Goal: Task Accomplishment & Management: Use online tool/utility

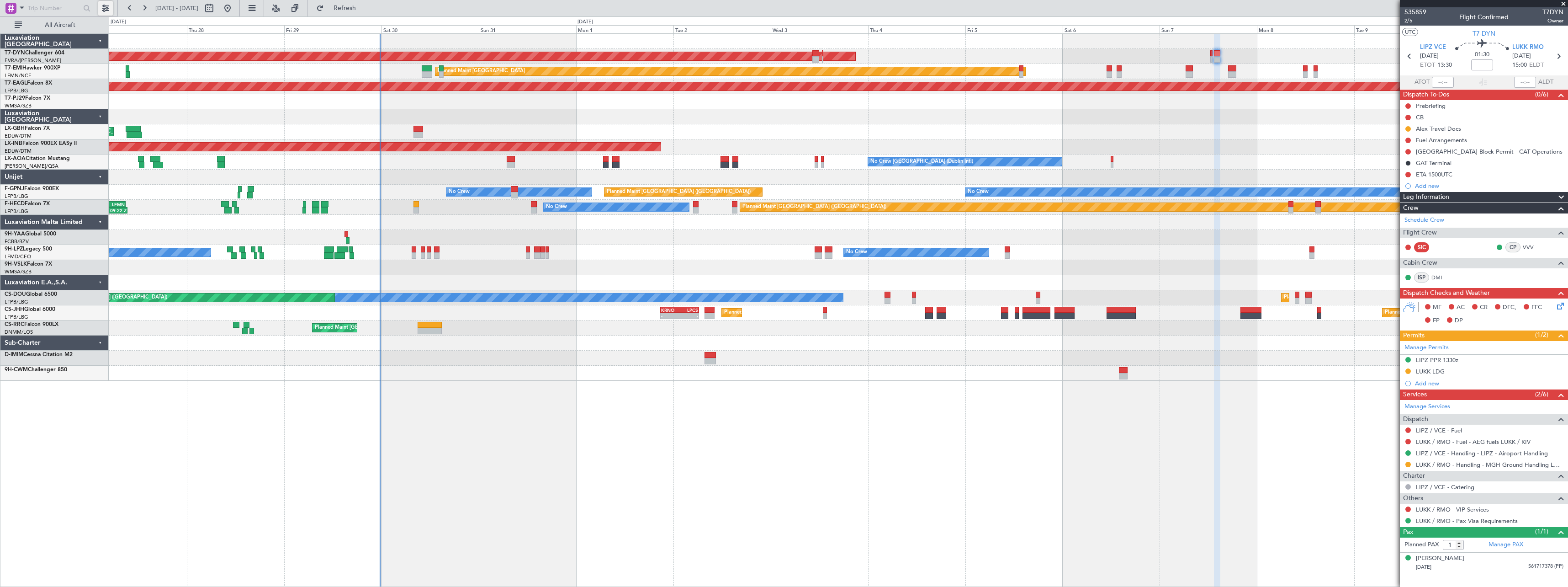
click at [112, 12] on button at bounding box center [105, 9] width 15 height 15
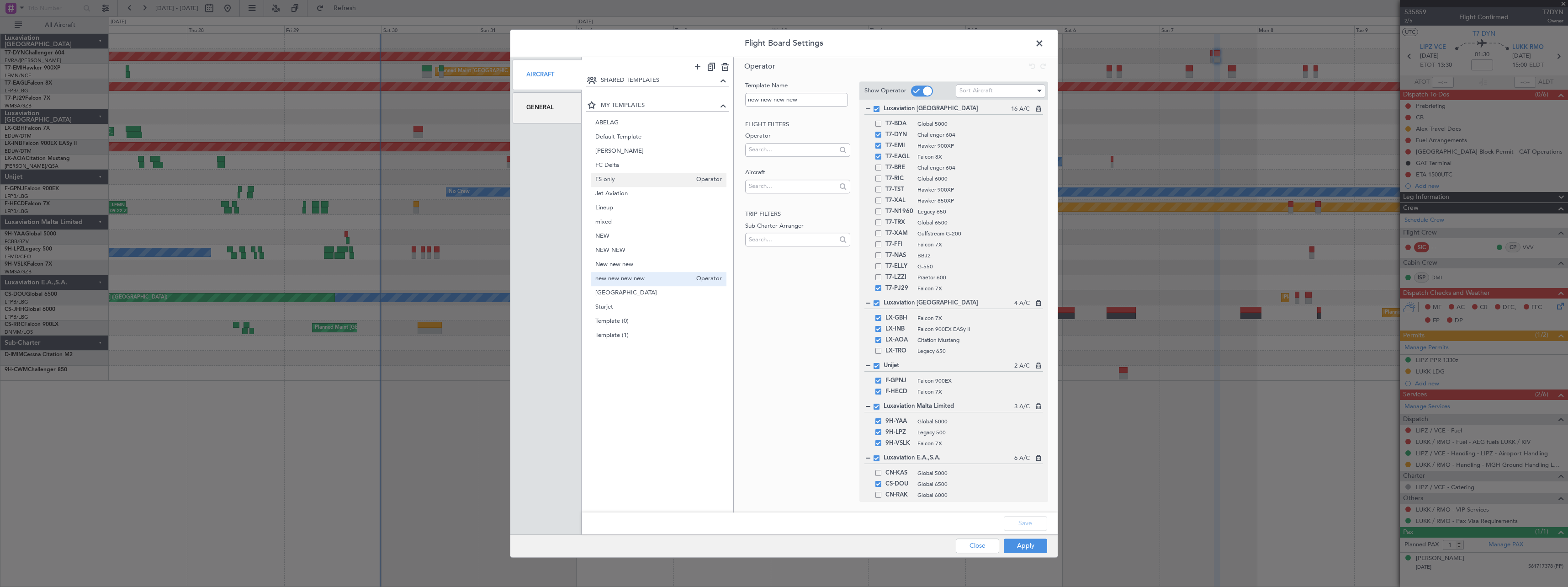
click at [634, 177] on span "FS only" at bounding box center [643, 180] width 97 height 10
type input "FS only"
click at [1034, 547] on button "Apply" at bounding box center [1025, 546] width 43 height 15
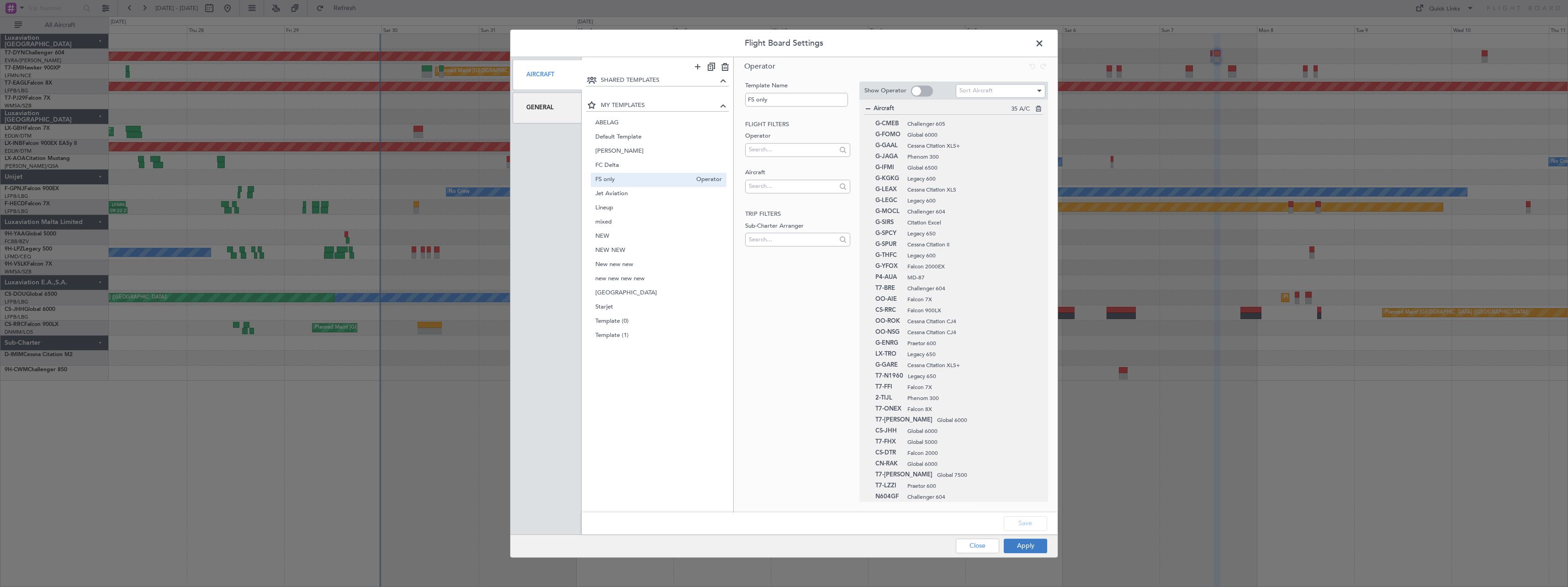
type input "0"
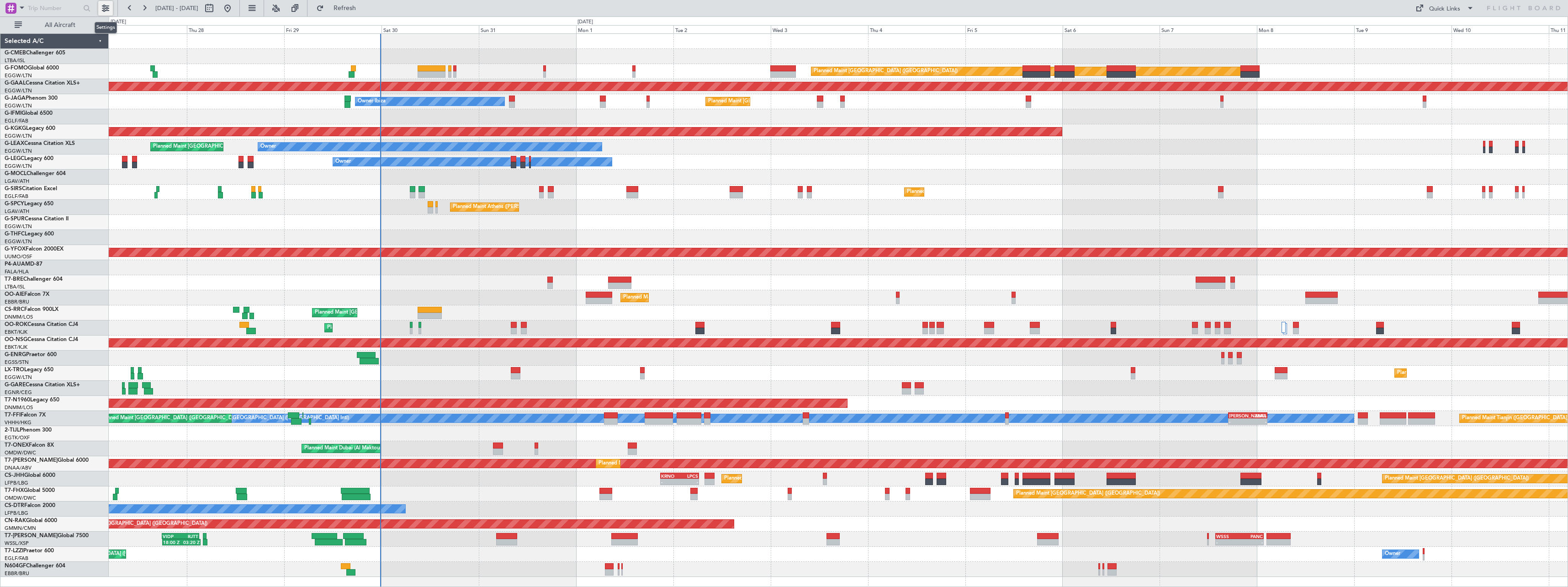
click at [109, 7] on button at bounding box center [105, 9] width 15 height 15
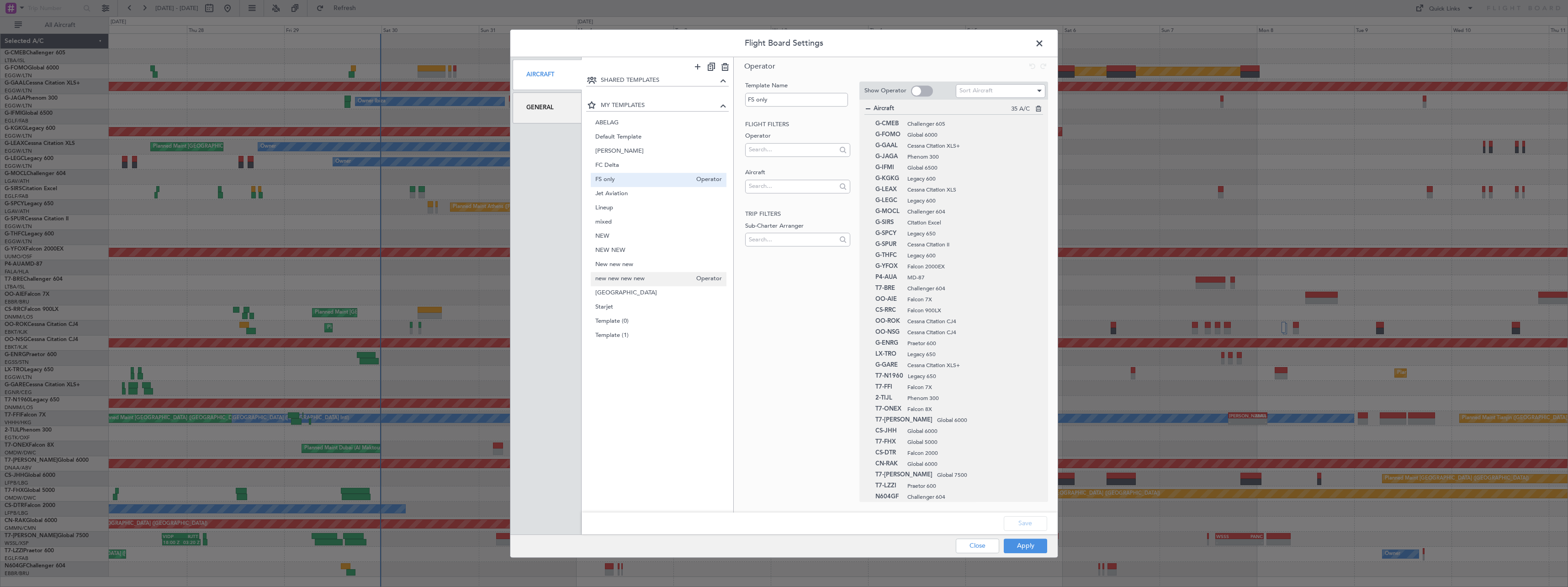
click at [615, 276] on span "new new new new" at bounding box center [643, 279] width 97 height 10
type input "new new new new"
click at [877, 290] on span at bounding box center [878, 288] width 6 height 6
click at [882, 285] on input "checkbox" at bounding box center [882, 285] width 0 height 0
click at [881, 449] on div "Luxaviation [GEOGRAPHIC_DATA] 16 A/C T7-BDA Global 5000 T7-DYN Challenger 604 T…" at bounding box center [953, 318] width 178 height 429
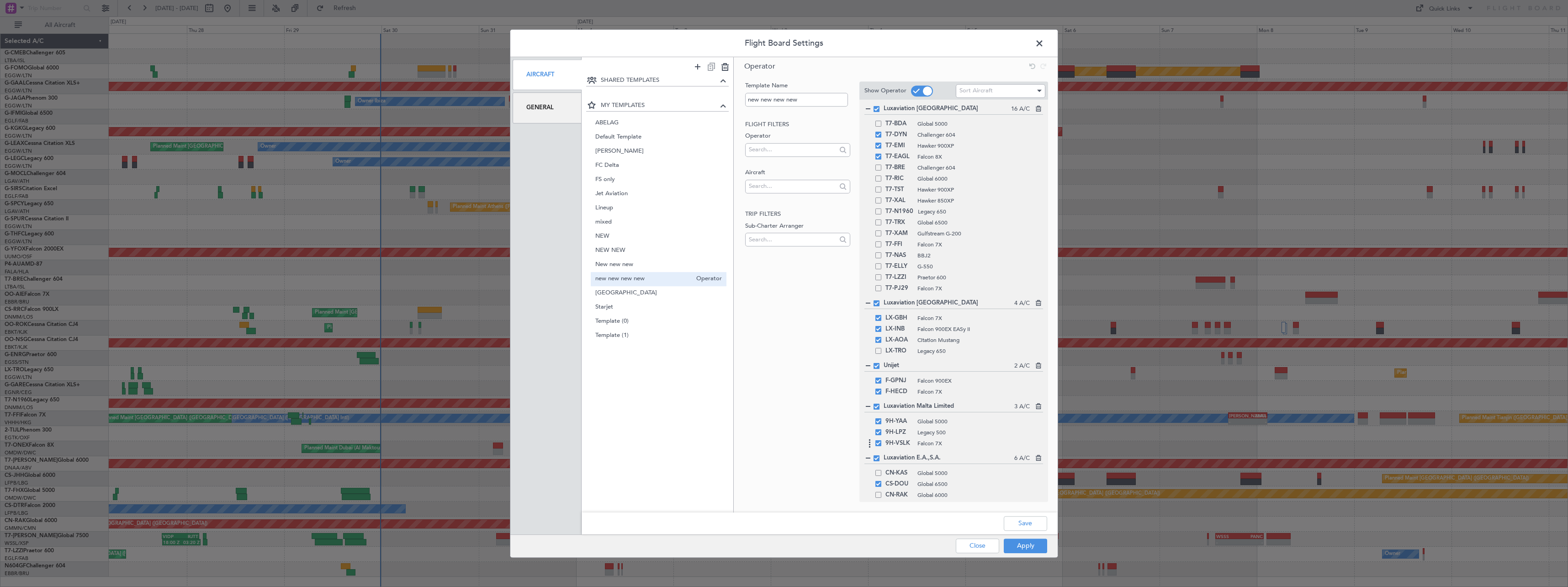
click at [879, 446] on div "9H-VSLK Falcon 7X" at bounding box center [953, 443] width 178 height 11
click at [881, 446] on span at bounding box center [878, 443] width 6 height 6
click at [882, 440] on input "checkbox" at bounding box center [882, 440] width 0 height 0
click at [1037, 547] on button "Apply" at bounding box center [1025, 546] width 43 height 15
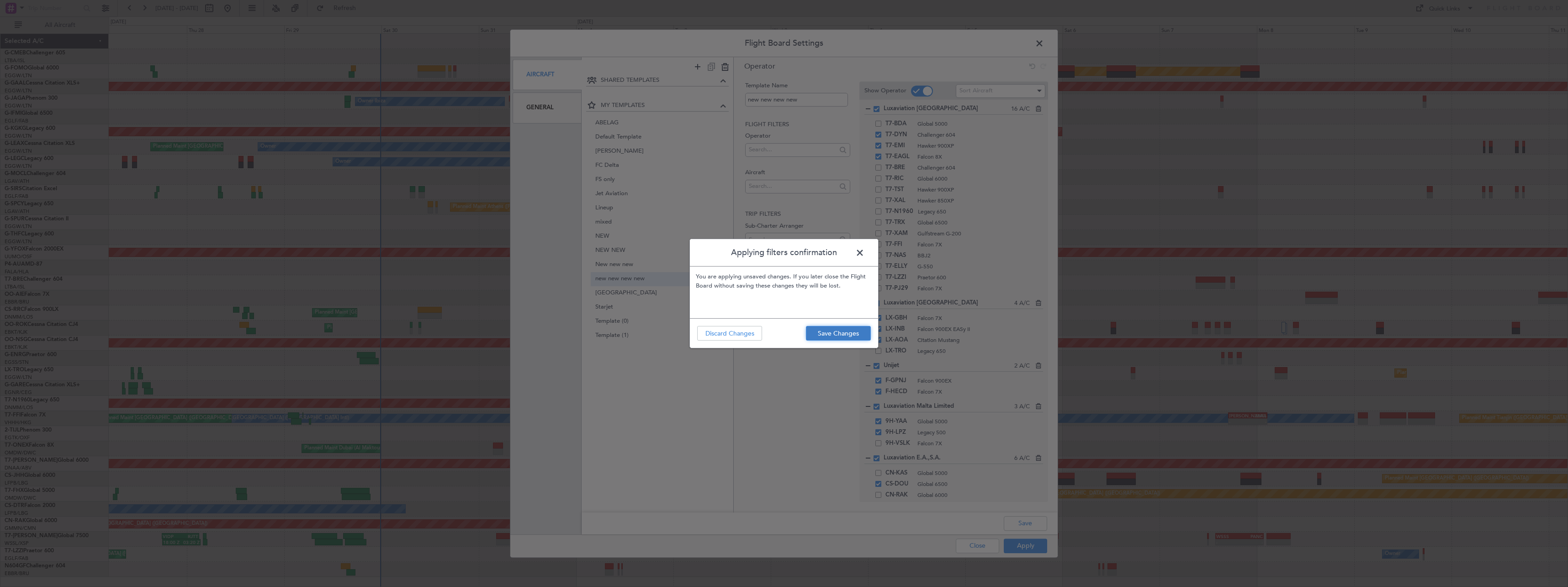
click at [831, 331] on button "Save Changes" at bounding box center [838, 333] width 65 height 15
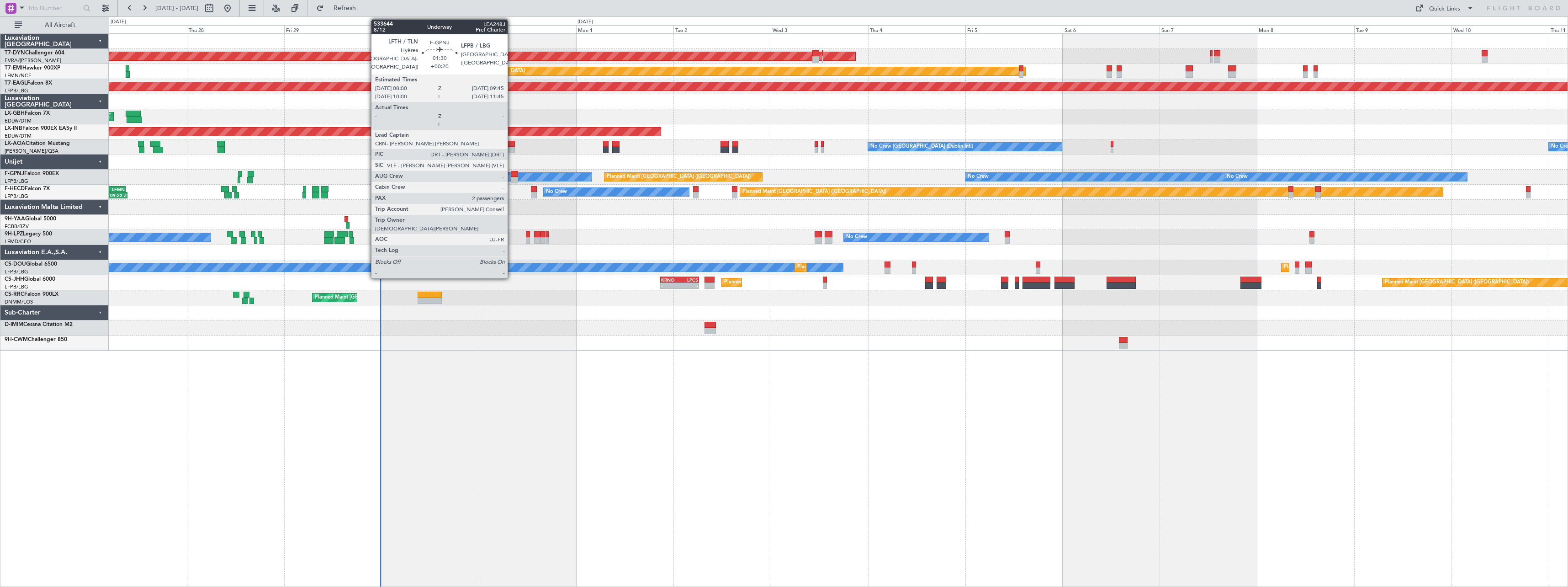
click at [512, 177] on div at bounding box center [514, 180] width 7 height 7
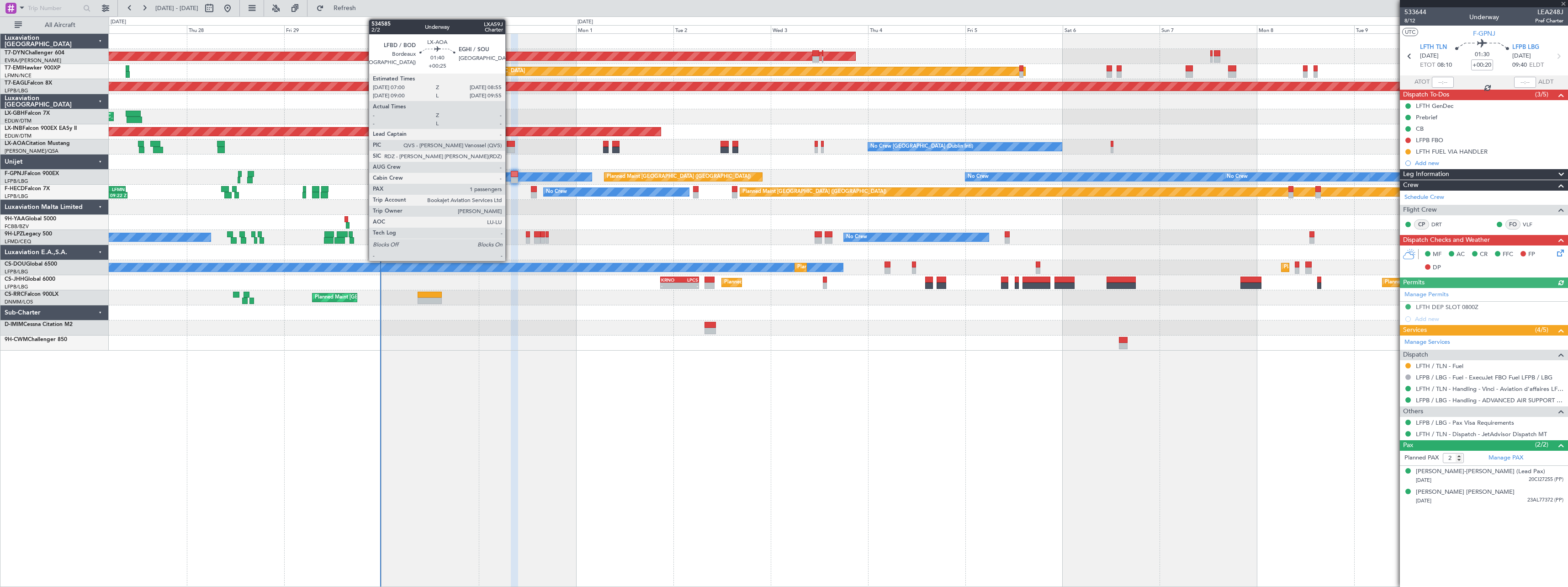
click at [509, 144] on div at bounding box center [511, 144] width 9 height 7
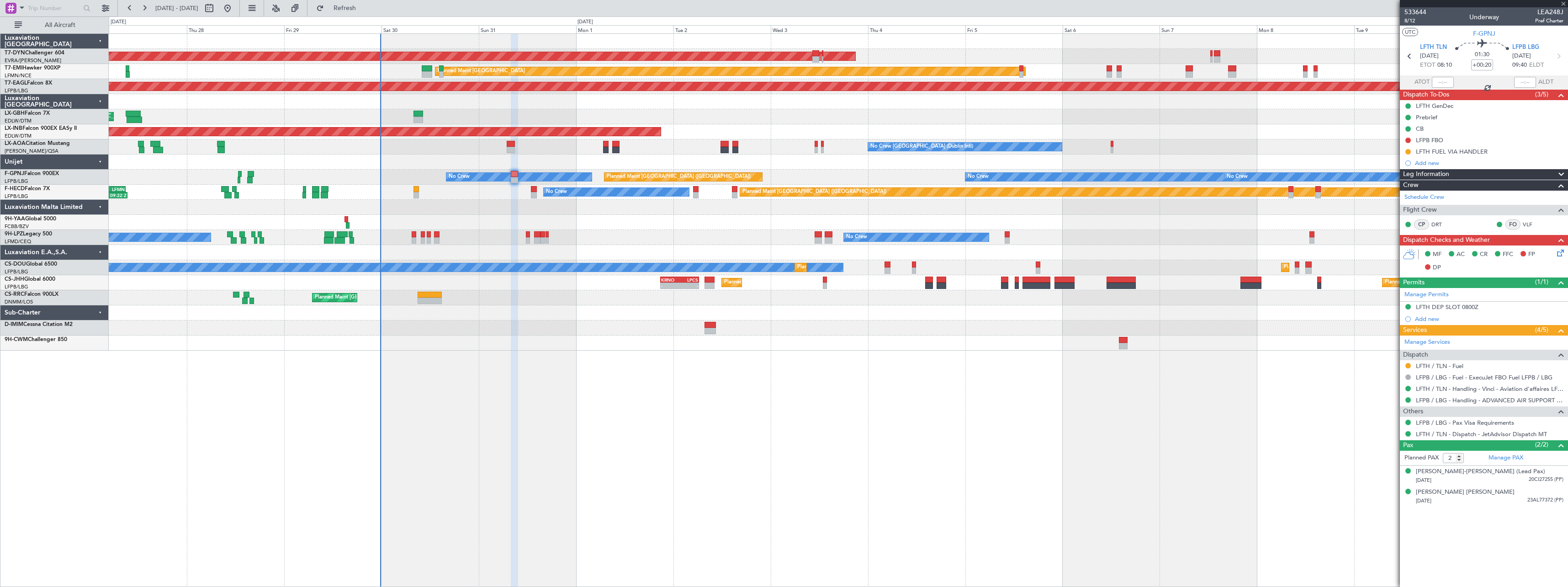
type input "+00:25"
type input "1"
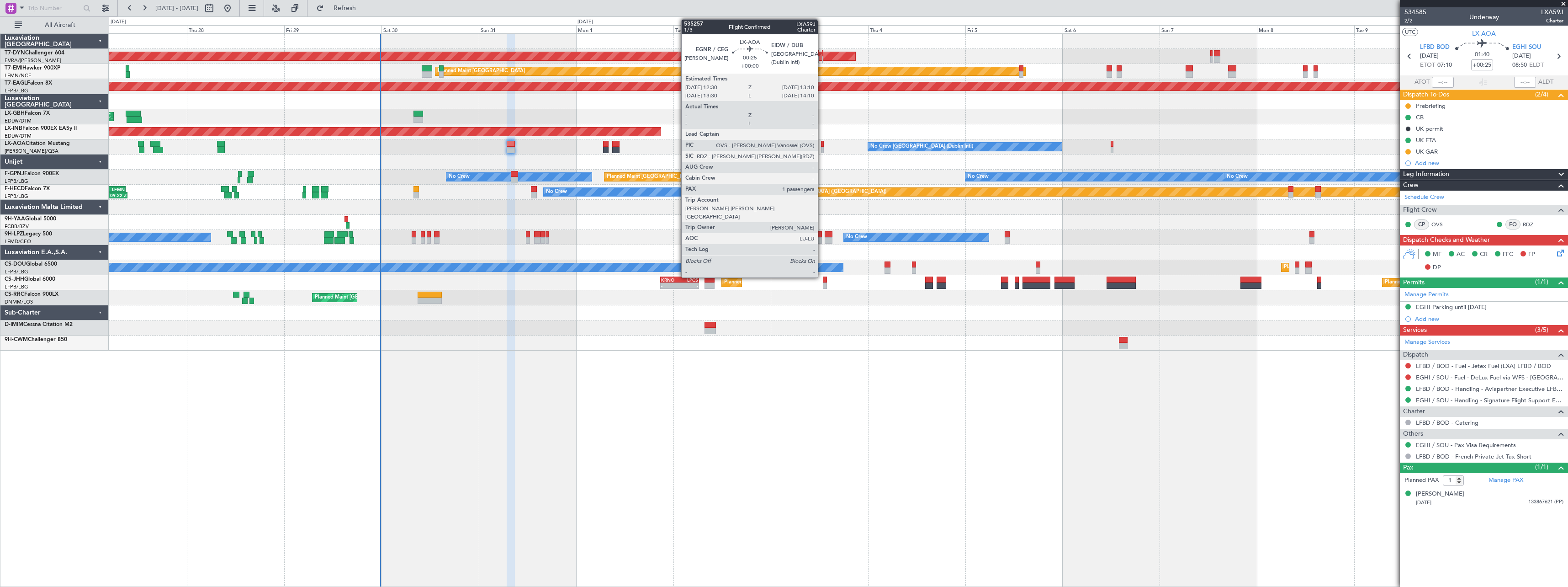
click at [822, 147] on div at bounding box center [822, 150] width 3 height 7
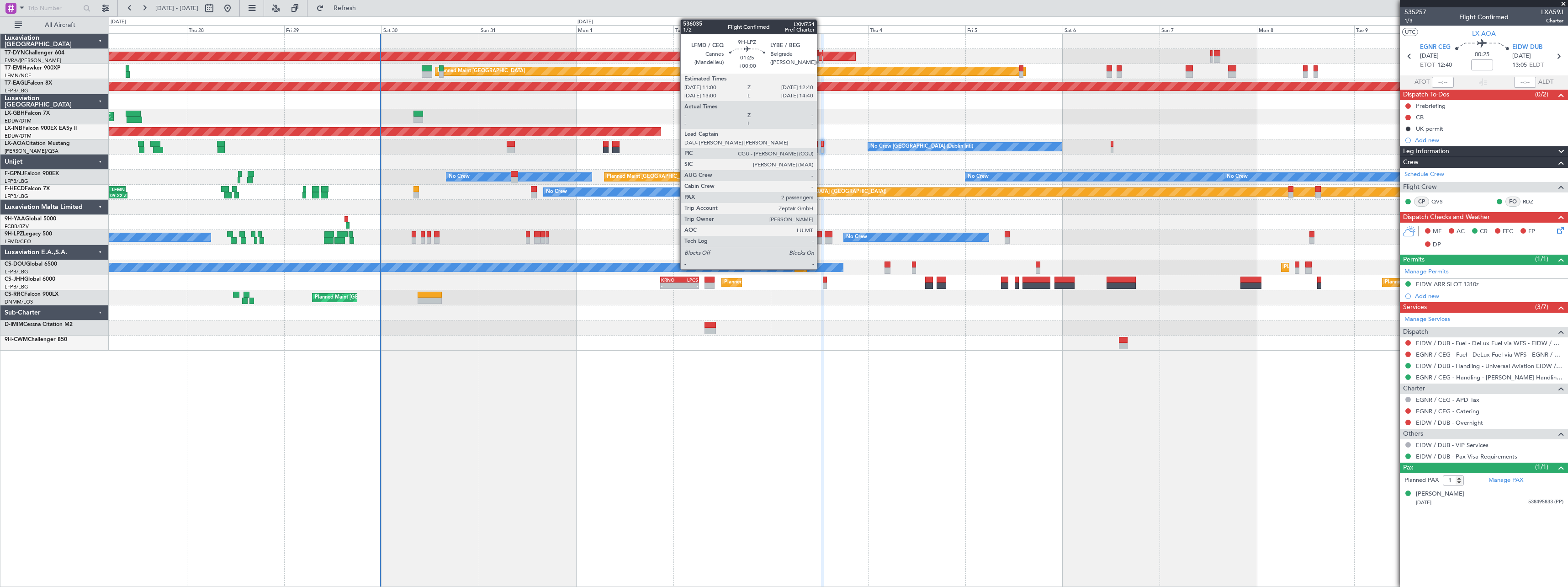
click at [821, 233] on div at bounding box center [817, 234] width 7 height 7
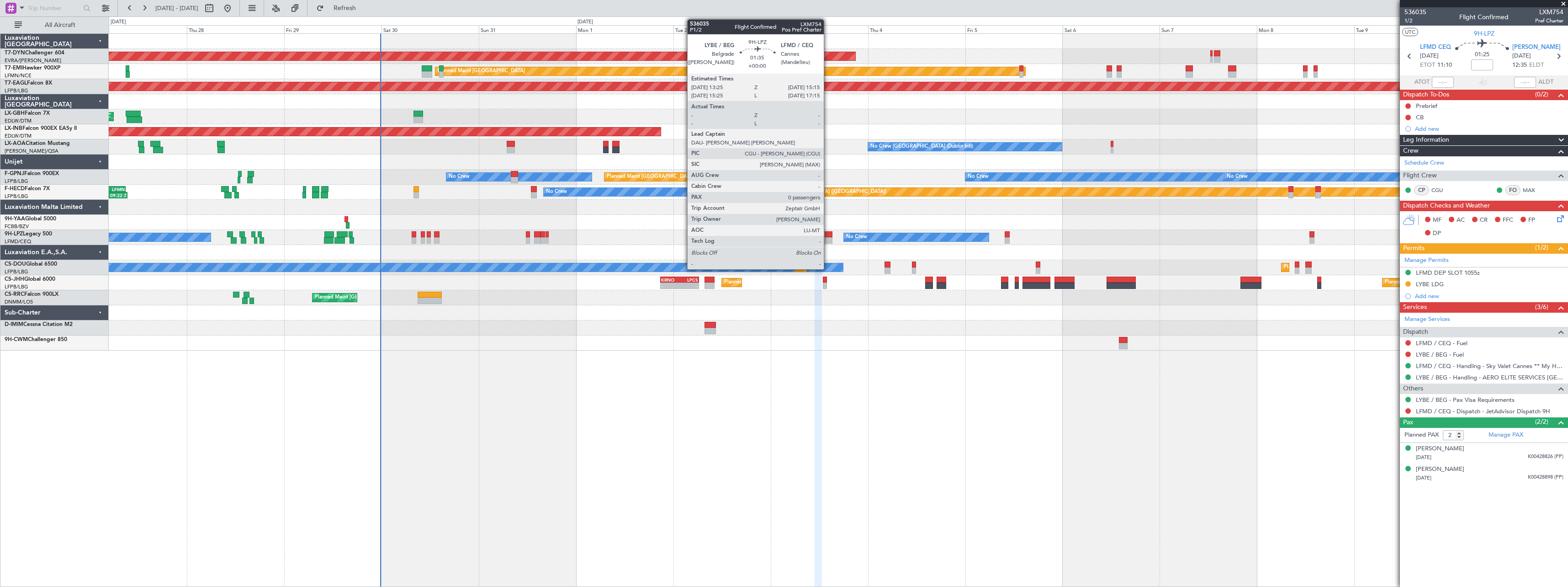
click at [828, 234] on div at bounding box center [828, 234] width 8 height 7
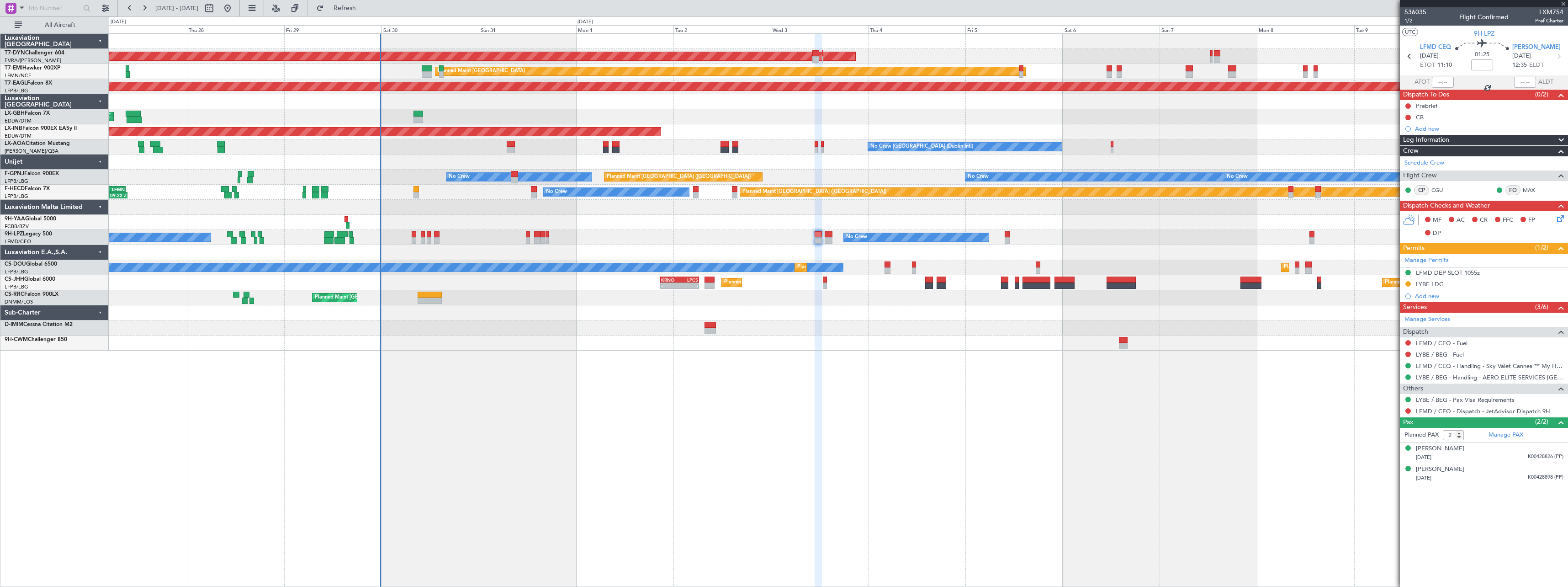
type input "0"
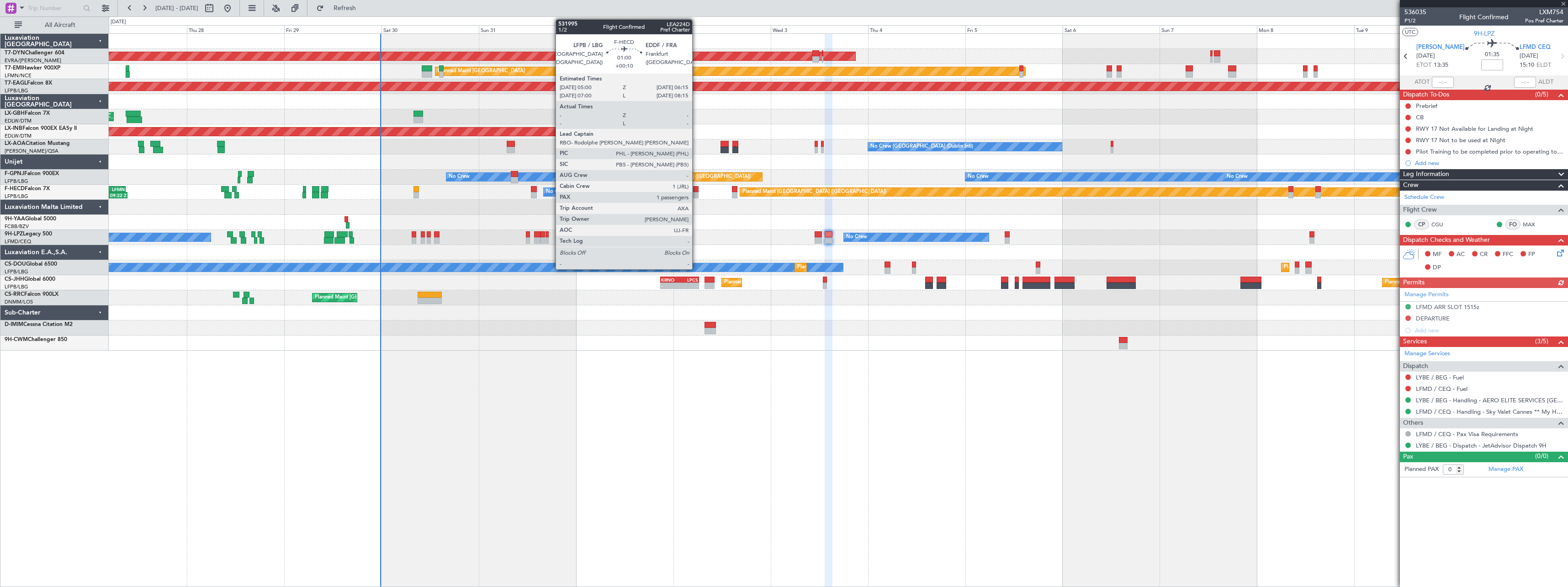
click at [696, 194] on div at bounding box center [696, 195] width 5 height 7
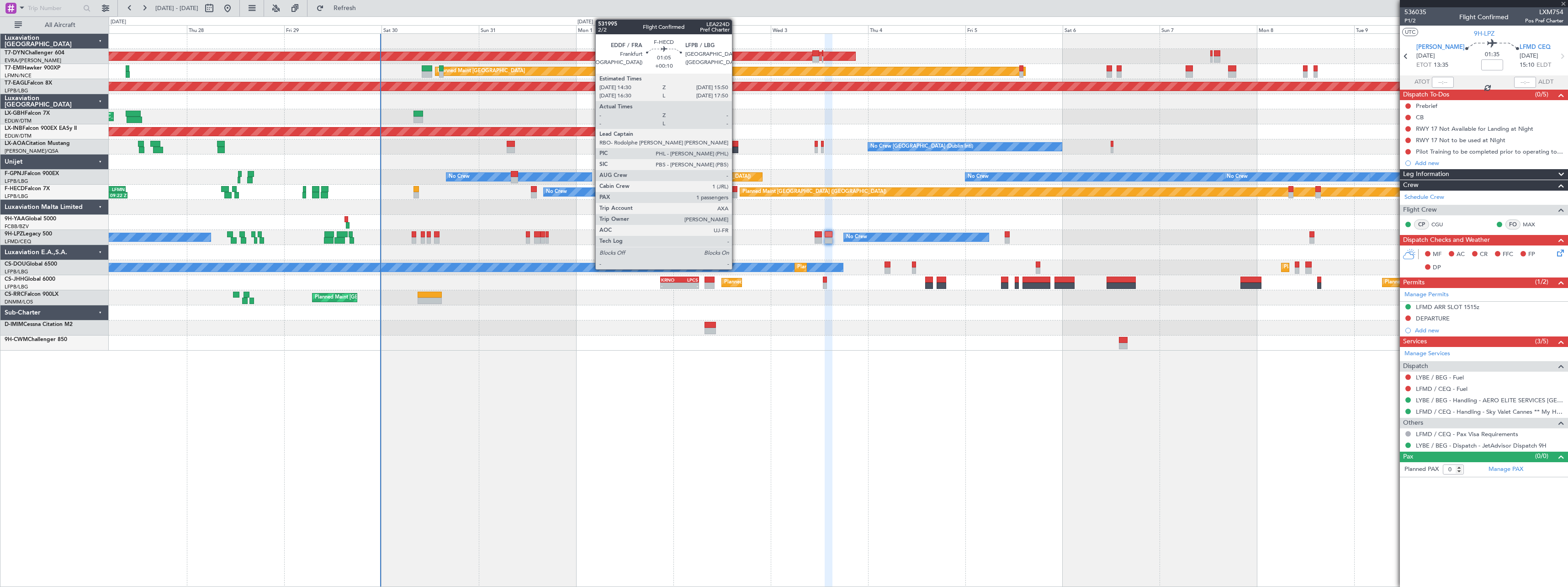
type input "+00:10"
type input "1"
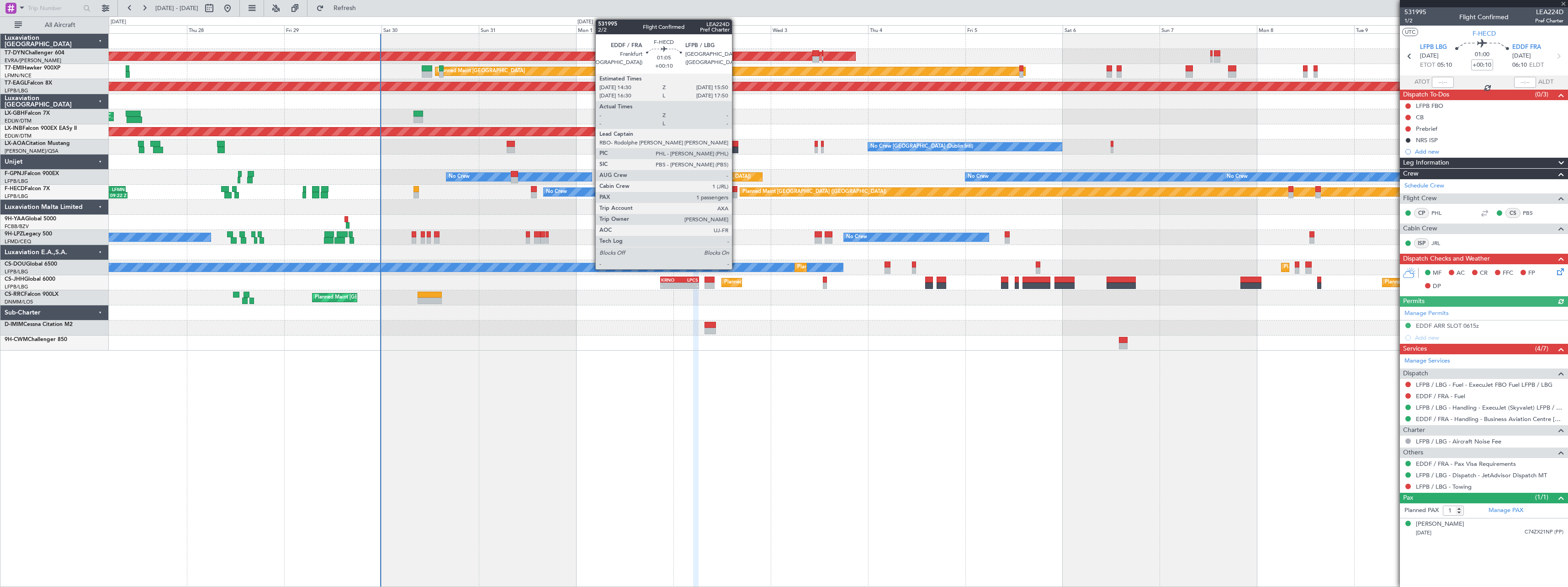
click at [736, 194] on div at bounding box center [734, 195] width 5 height 7
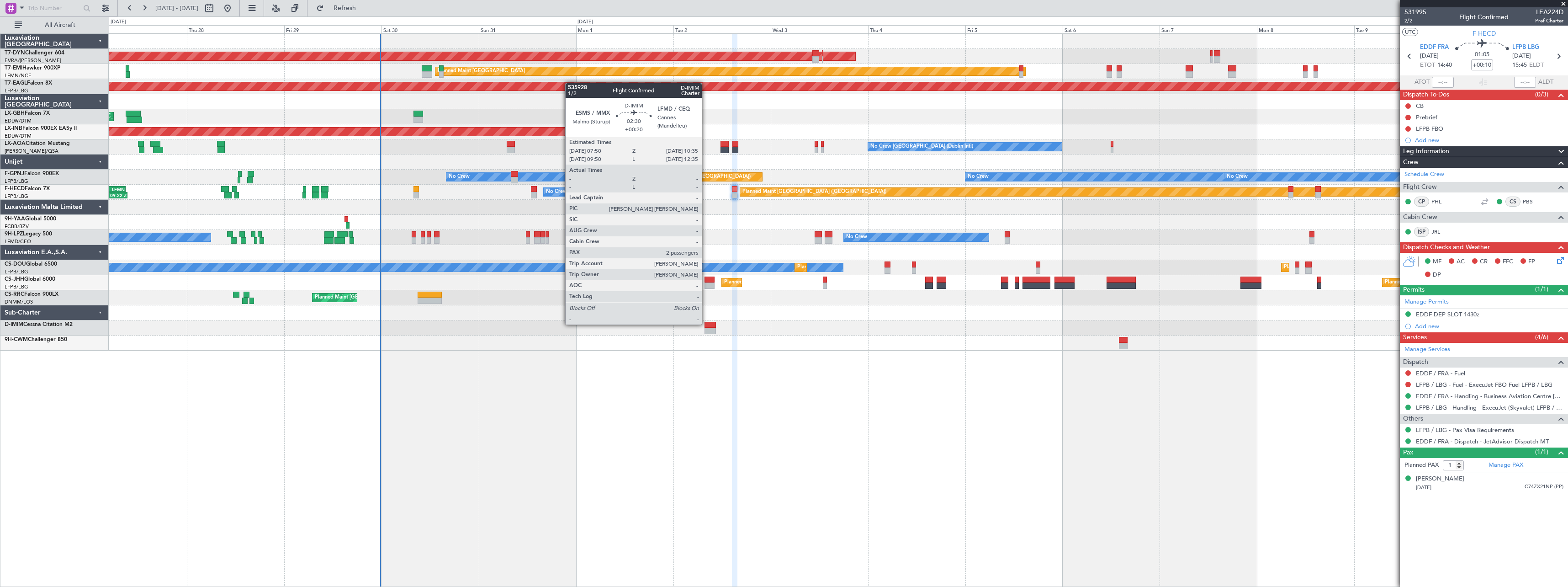
click at [706, 323] on div at bounding box center [710, 325] width 12 height 7
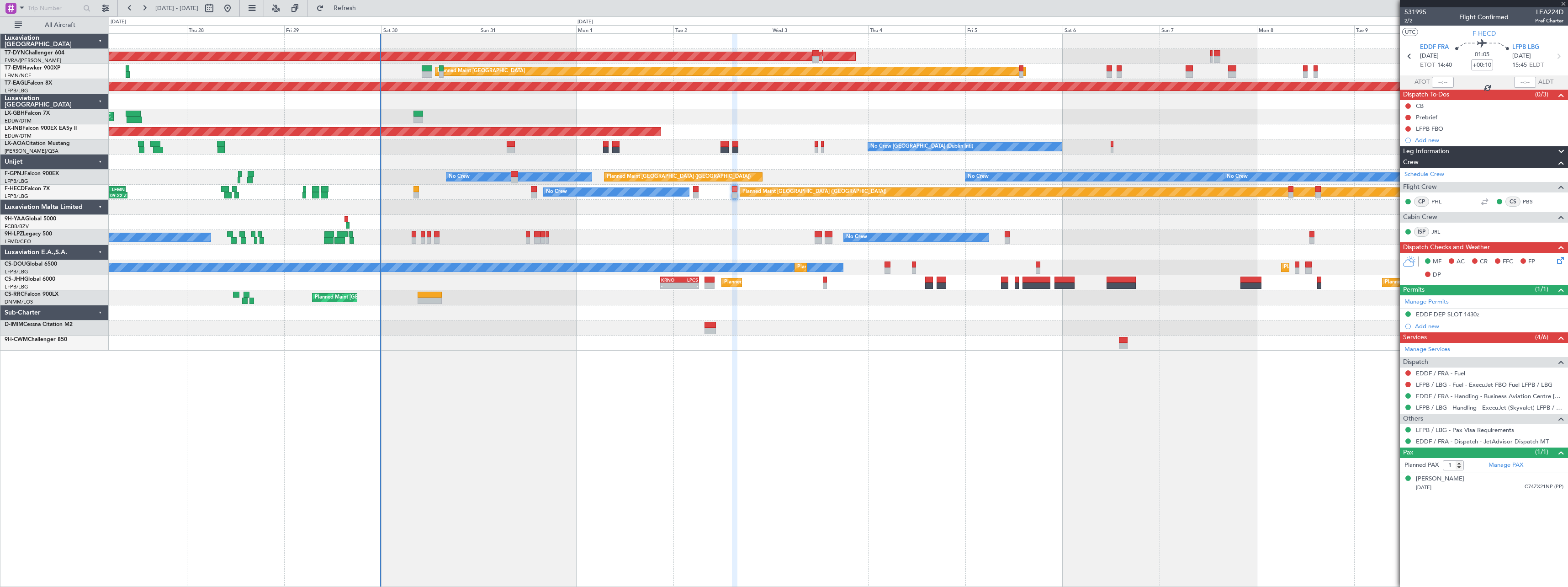
type input "+00:20"
type input "2"
